Goal: Task Accomplishment & Management: Use online tool/utility

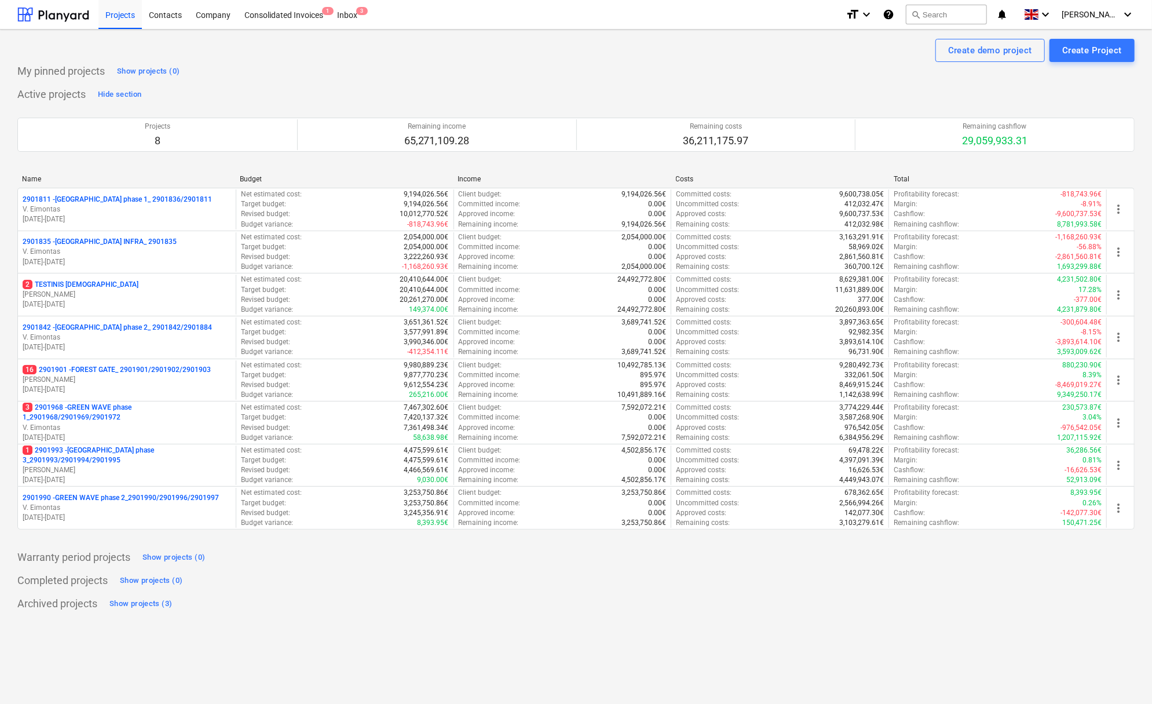
drag, startPoint x: 0, startPoint y: 0, endPoint x: 827, endPoint y: 56, distance: 829.4
click at [827, 56] on div "Create demo project Create Project" at bounding box center [575, 50] width 1117 height 23
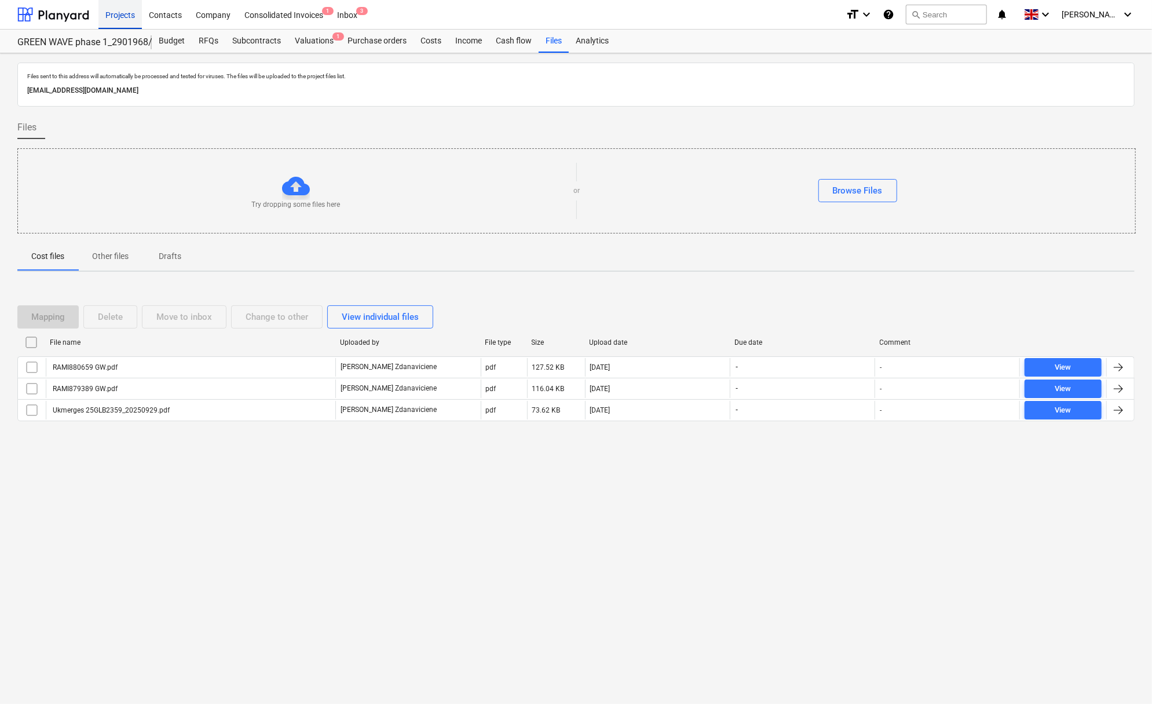
click at [120, 14] on div "Projects" at bounding box center [119, 14] width 43 height 30
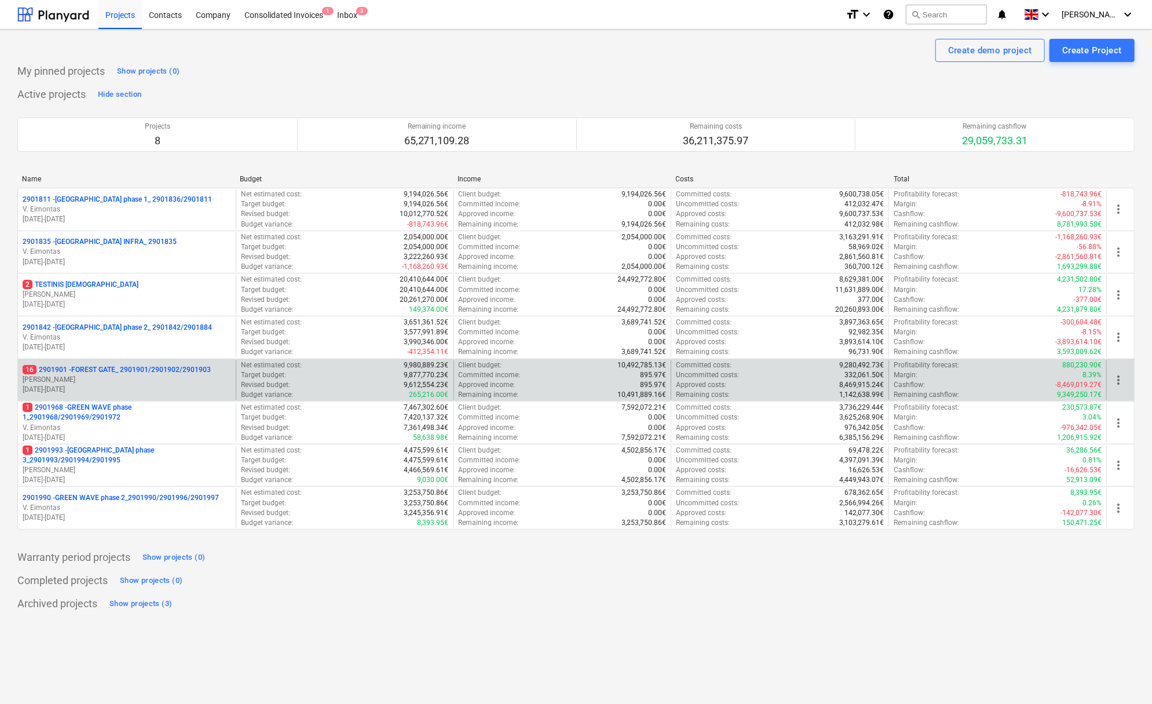
click at [174, 368] on p "16 2901901 - FOREST GATE_ 2901901/2901902/2901903" at bounding box center [117, 370] width 188 height 10
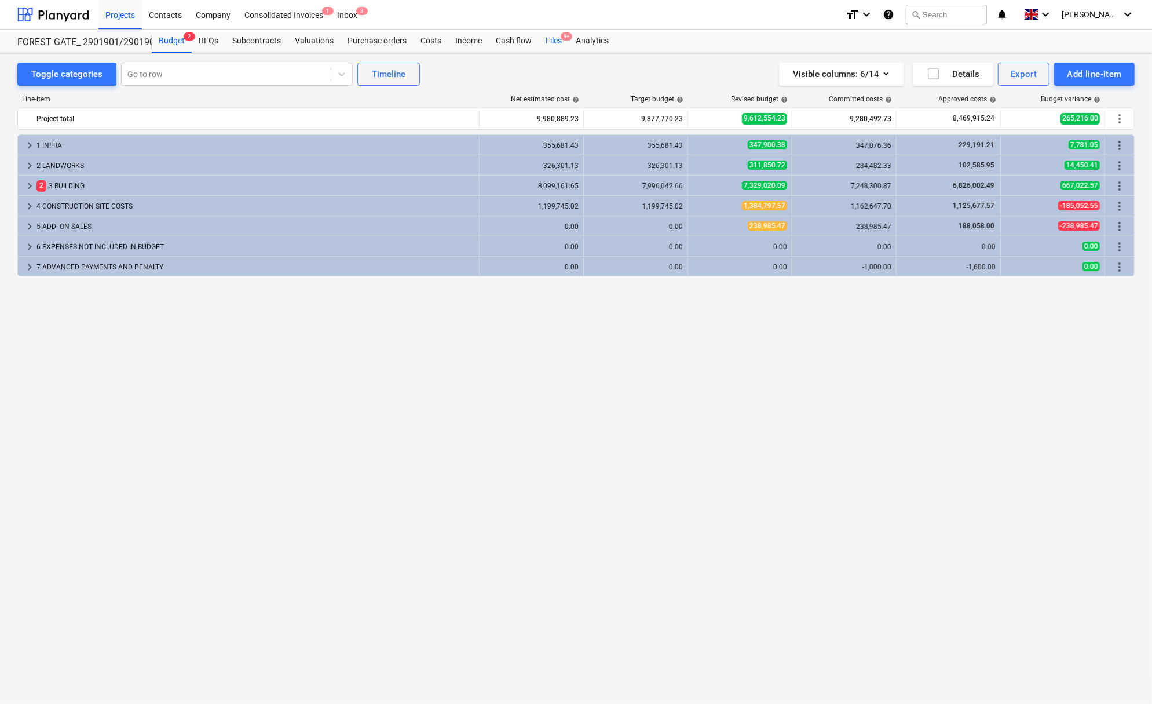
click at [549, 40] on div "Files 9+" at bounding box center [554, 41] width 30 height 23
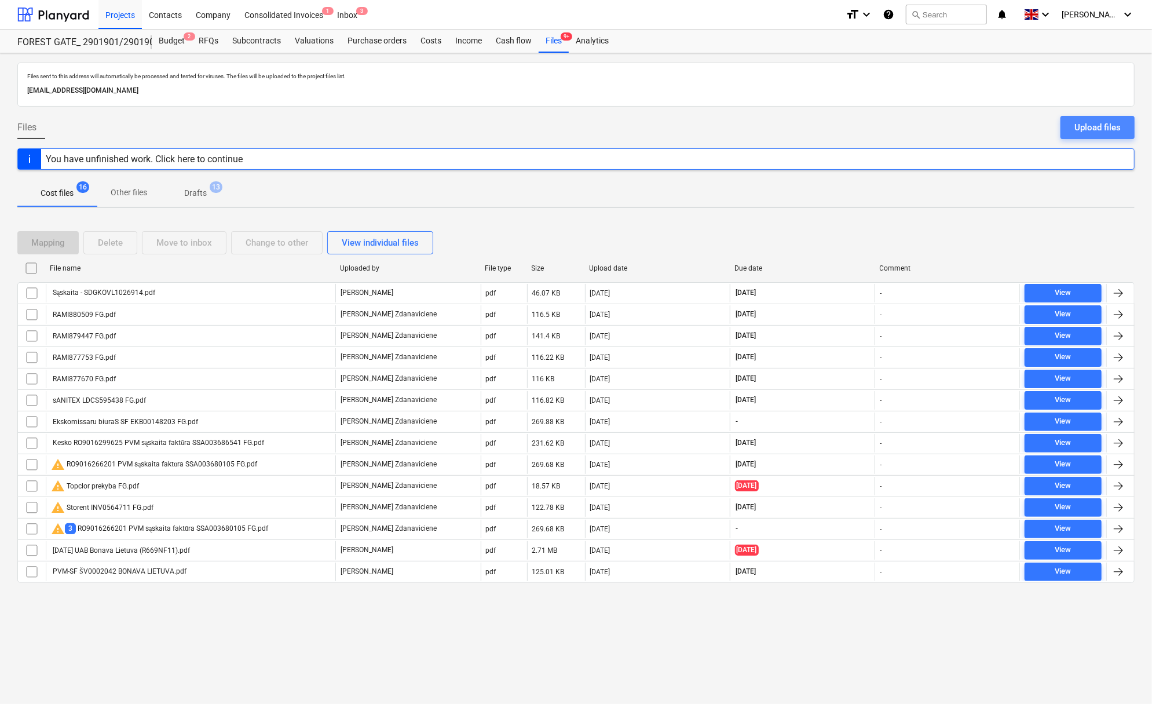
click at [1080, 120] on div "Upload files" at bounding box center [1097, 127] width 46 height 15
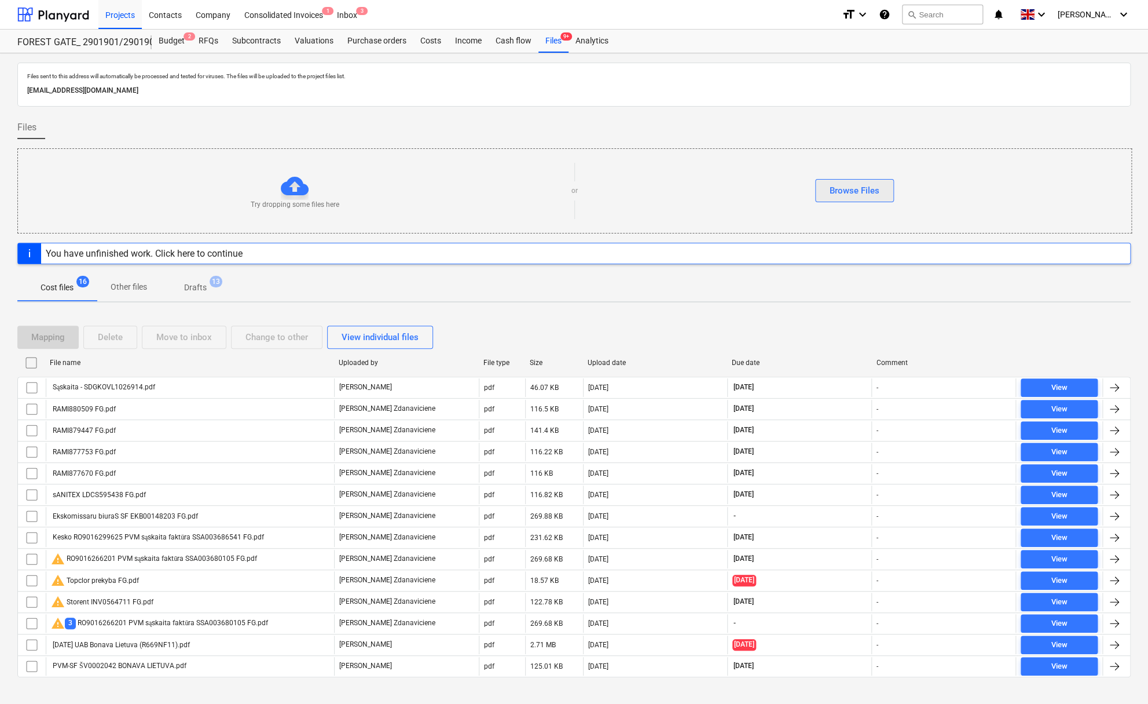
click at [854, 187] on div "Browse Files" at bounding box center [855, 190] width 50 height 15
